Goal: Book appointment/travel/reservation

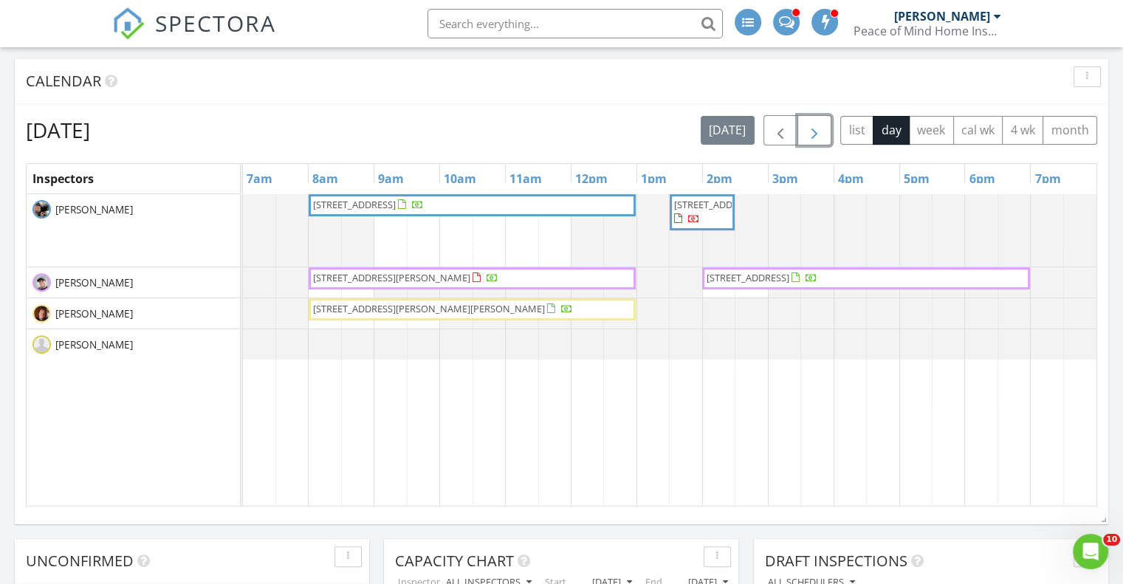
click at [806, 133] on button "button" at bounding box center [814, 130] width 35 height 30
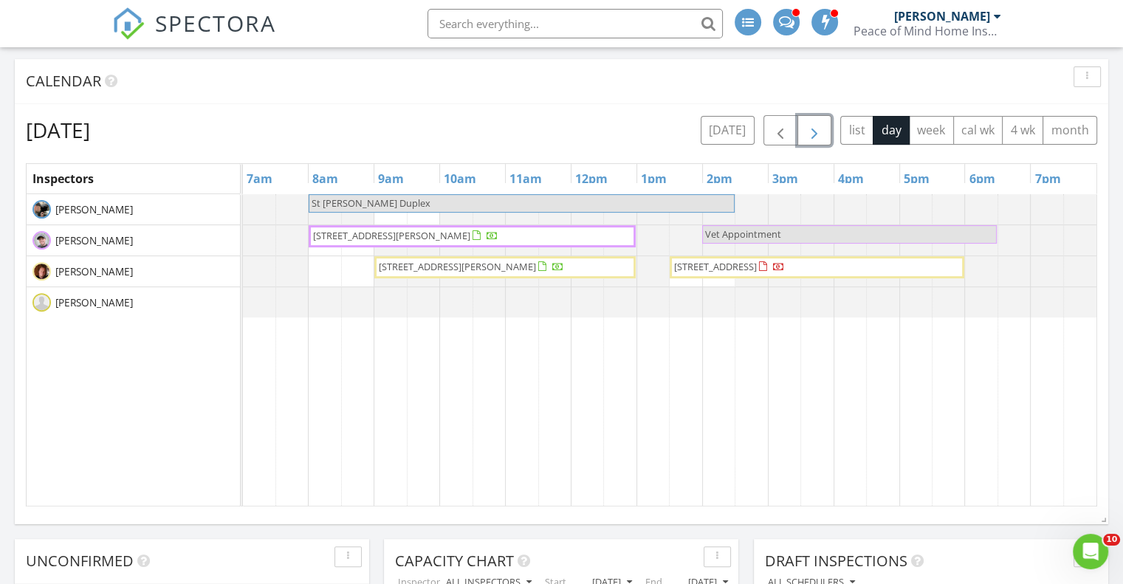
click at [806, 133] on button "button" at bounding box center [814, 130] width 35 height 30
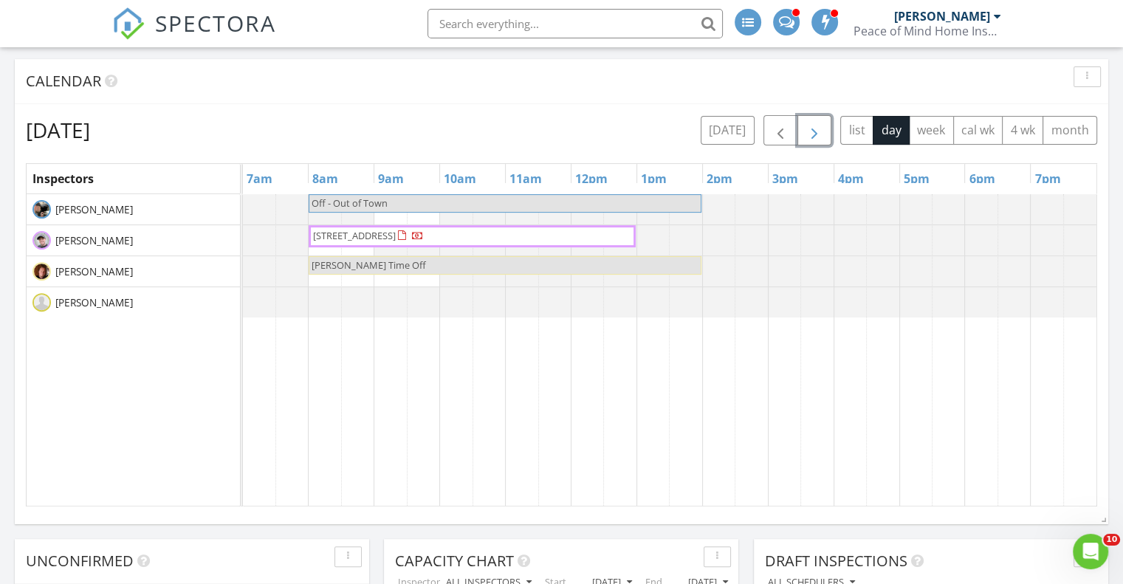
click at [806, 133] on button "button" at bounding box center [814, 130] width 35 height 30
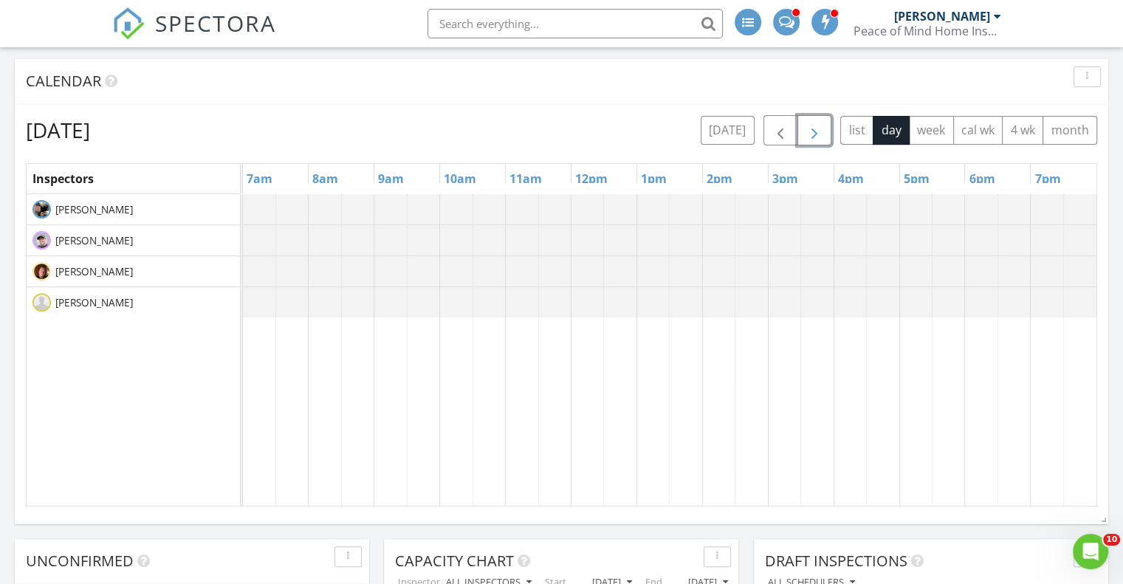
click at [806, 133] on button "button" at bounding box center [814, 130] width 35 height 30
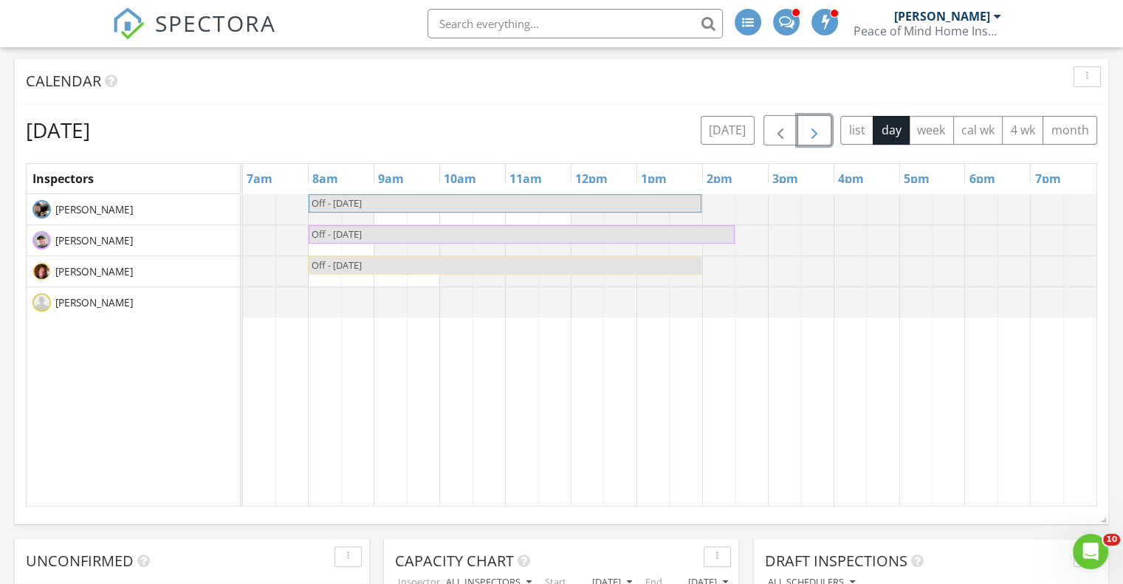
click at [806, 133] on button "button" at bounding box center [814, 130] width 35 height 30
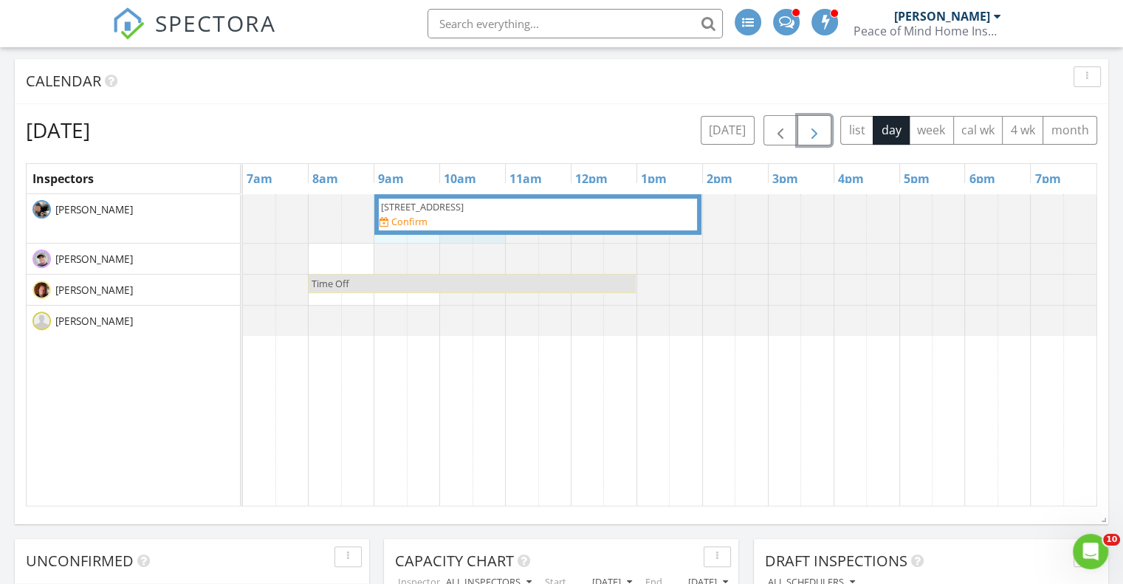
drag, startPoint x: 388, startPoint y: 236, endPoint x: 490, endPoint y: 259, distance: 105.3
click at [490, 259] on div "4209 81st Ave N, Minneapolis 55443 Confirm Time Off" at bounding box center [669, 350] width 853 height 312
drag, startPoint x: 322, startPoint y: 233, endPoint x: 751, endPoint y: 238, distance: 429.0
click at [243, 238] on div at bounding box center [243, 218] width 0 height 49
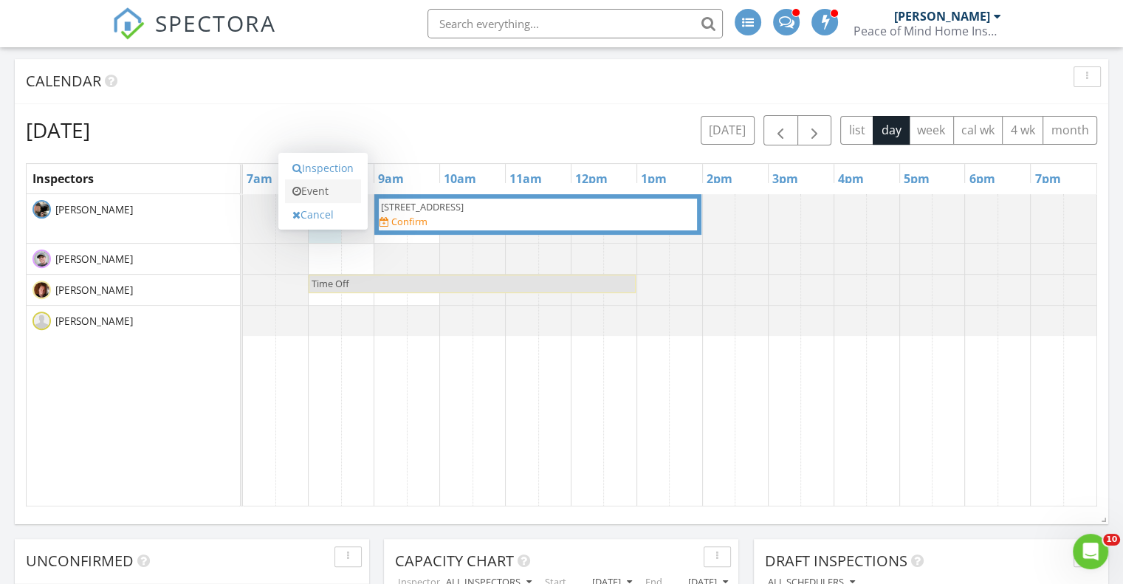
click at [322, 191] on link "Event" at bounding box center [323, 191] width 76 height 24
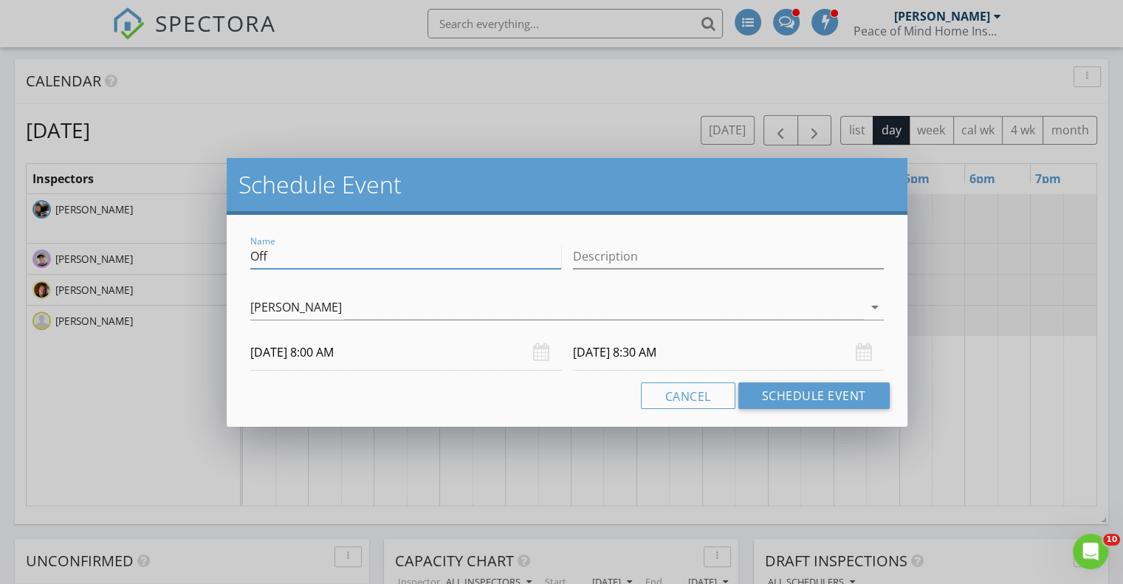
drag, startPoint x: 326, startPoint y: 244, endPoint x: 155, endPoint y: 220, distance: 172.3
click at [155, 220] on div "Schedule Event Name Off Description Jim Peterson arrow_drop_down 09/02/2025 8:0…" at bounding box center [561, 292] width 1123 height 584
type input "Jim - Orono Inspection (Doug Miller)"
click at [656, 346] on input "09/02/2025 8:30 AM" at bounding box center [728, 352] width 311 height 36
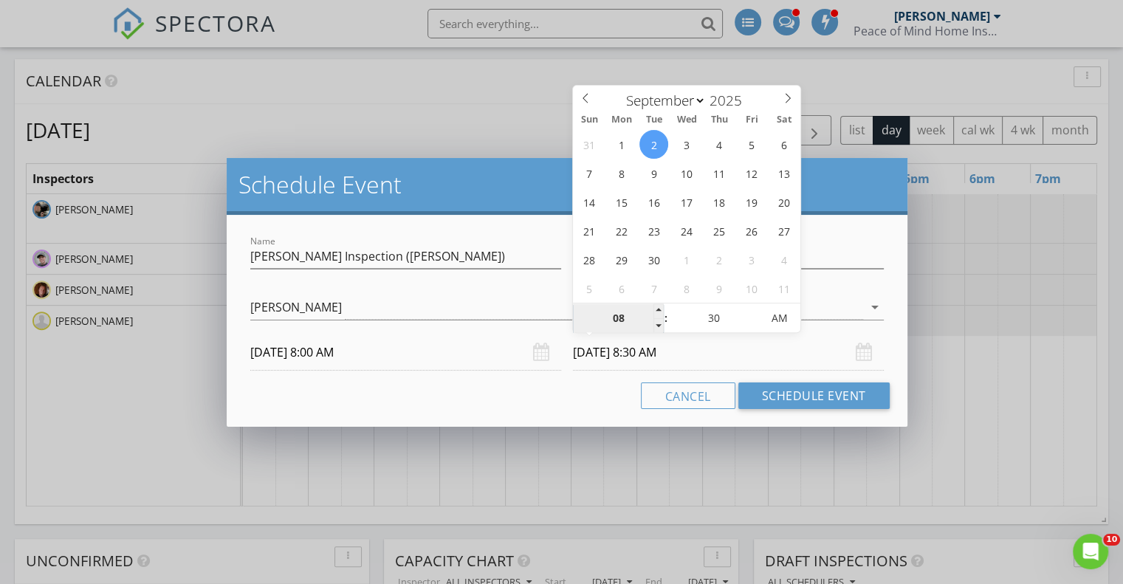
click at [623, 326] on input "08" at bounding box center [618, 319] width 91 height 30
type input "03"
type input "09/02/2025 3:30 PM"
click at [795, 309] on span "PM" at bounding box center [779, 318] width 41 height 30
type input "03"
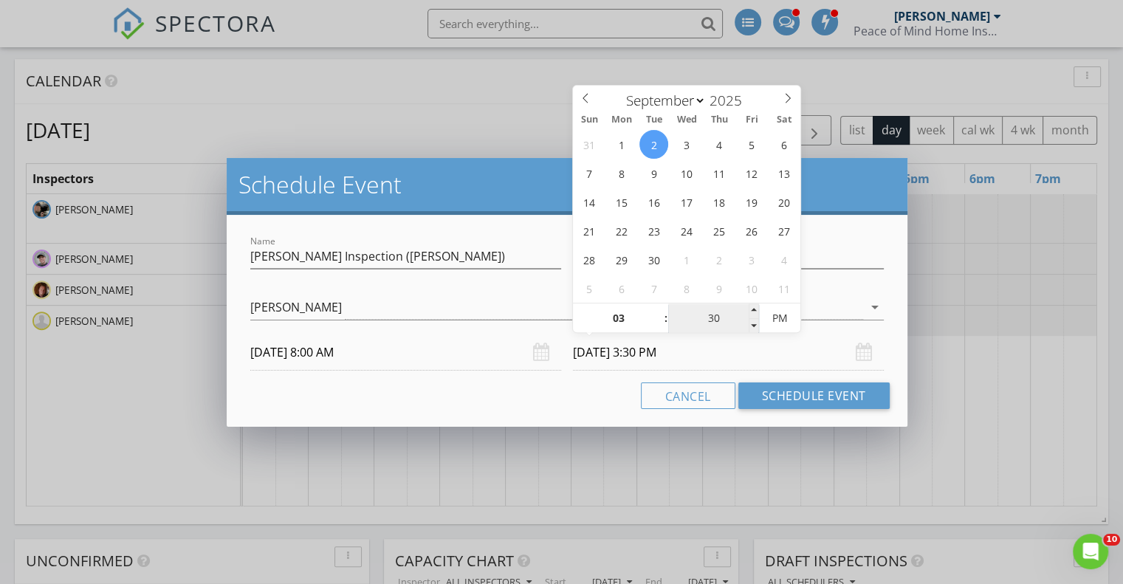
click at [724, 324] on input "30" at bounding box center [713, 319] width 91 height 30
type input "00"
type input "09/02/2025 3:00 PM"
click at [767, 409] on div "Name Jim - Orono Inspection (Doug Miller) Description check_box_outline_blank J…" at bounding box center [567, 321] width 681 height 212
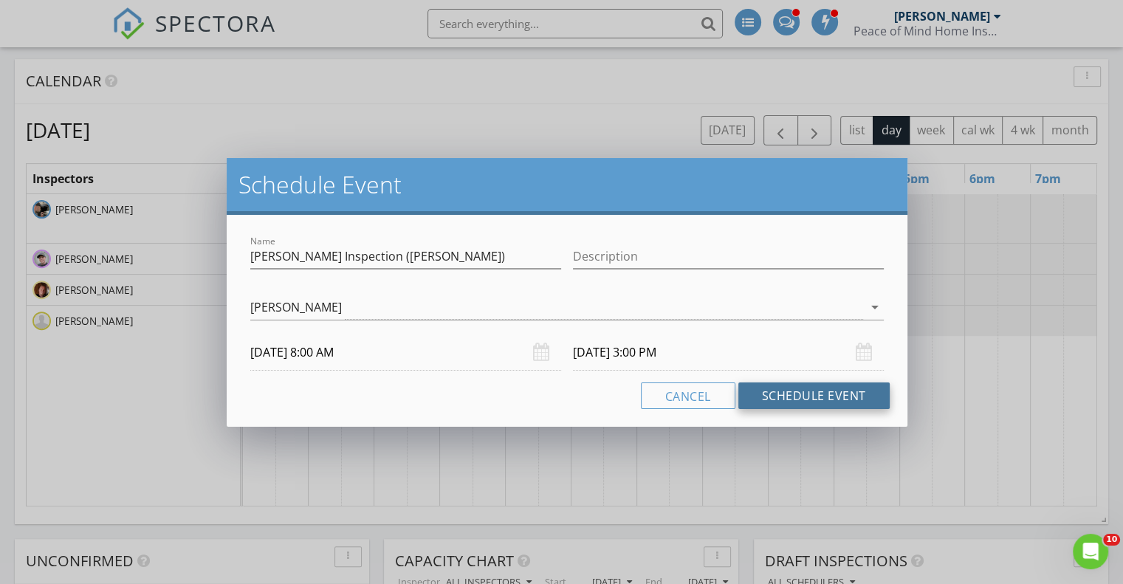
click at [769, 392] on button "Schedule Event" at bounding box center [813, 395] width 151 height 27
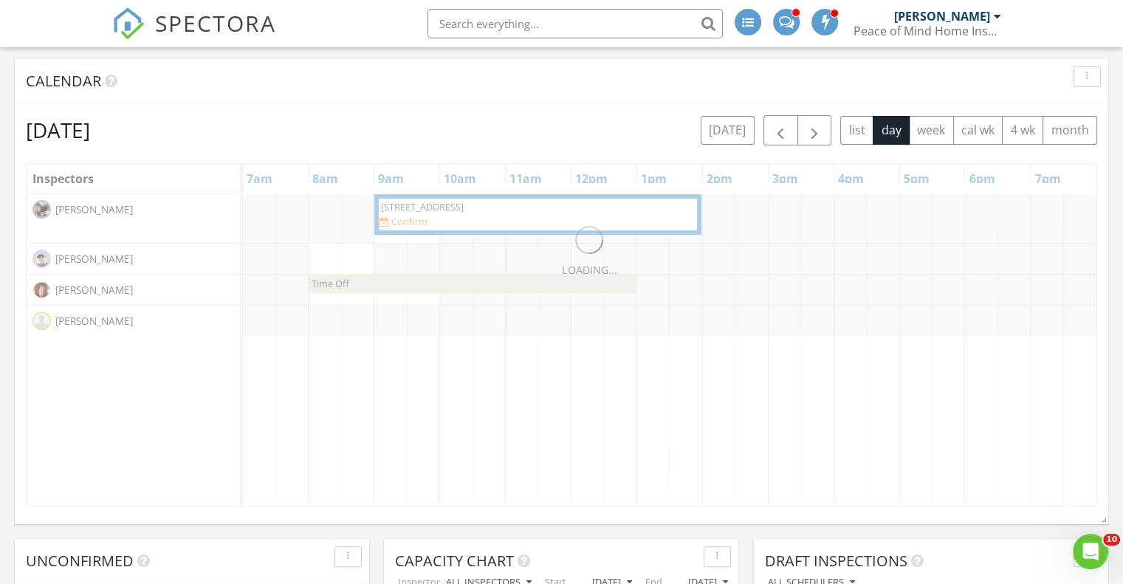
click at [769, 392] on button "Schedule Event" at bounding box center [813, 395] width 151 height 27
